Goal: Information Seeking & Learning: Learn about a topic

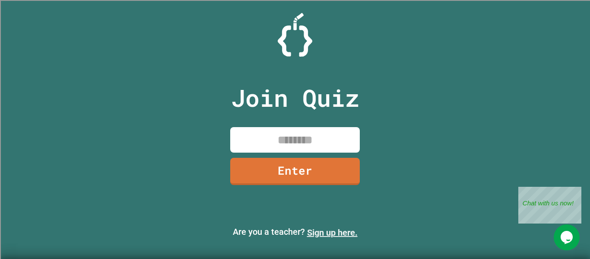
click at [332, 232] on link "Sign up here." at bounding box center [332, 232] width 51 height 10
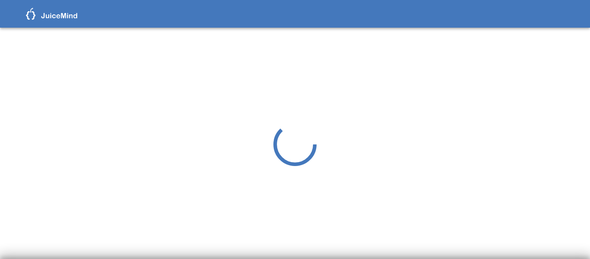
click at [51, 14] on img at bounding box center [52, 14] width 52 height 12
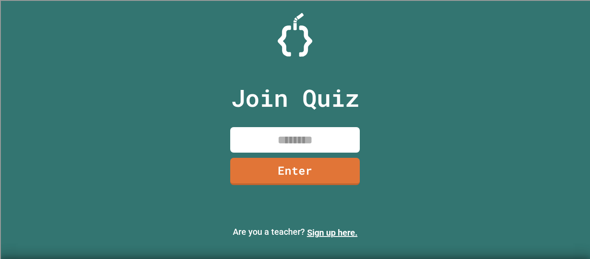
click at [320, 140] on input at bounding box center [295, 139] width 130 height 25
